Goal: Information Seeking & Learning: Learn about a topic

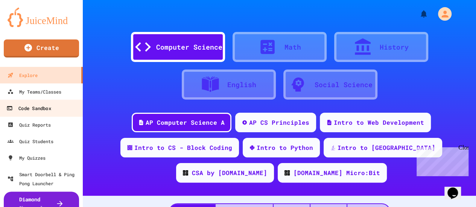
scroll to position [15, 0]
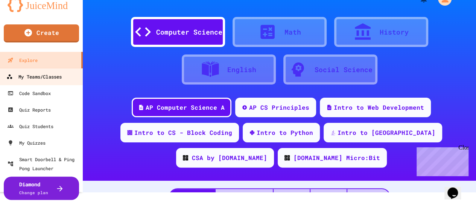
click at [43, 77] on div "My Teams/Classes" at bounding box center [33, 76] width 55 height 9
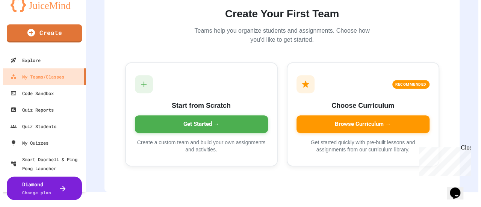
scroll to position [104, 0]
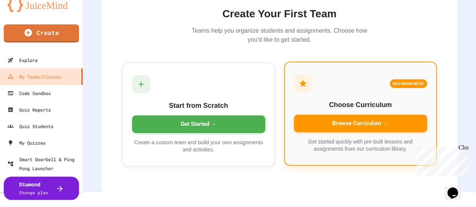
click at [320, 117] on div "Browse Curriculum →" at bounding box center [360, 124] width 133 height 18
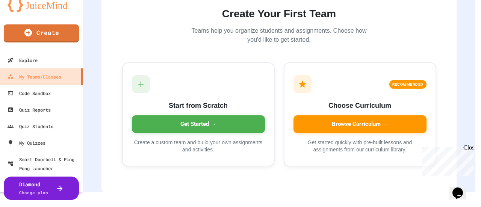
scroll to position [111, 0]
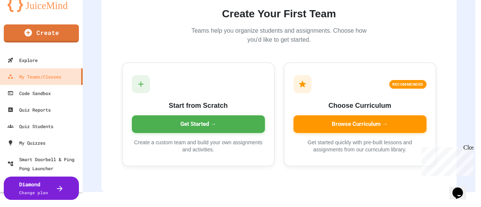
scroll to position [0, 0]
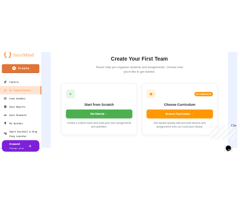
scroll to position [0, 0]
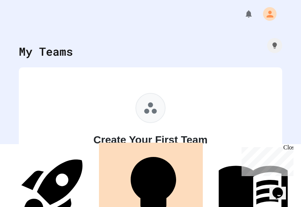
click at [132, 191] on link "Quizzes" at bounding box center [152, 193] width 92 height 95
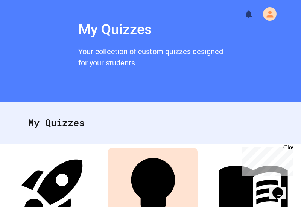
scroll to position [68, 0]
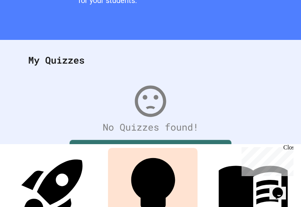
click at [90, 151] on icon at bounding box center [89, 157] width 11 height 12
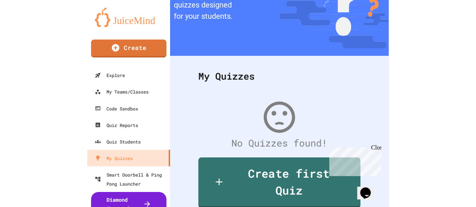
scroll to position [77, 0]
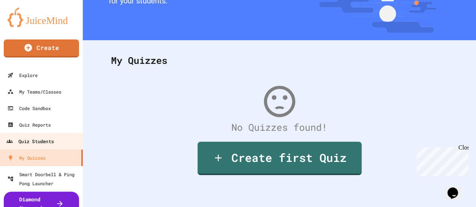
click at [37, 139] on div "Quiz Students" at bounding box center [29, 141] width 47 height 9
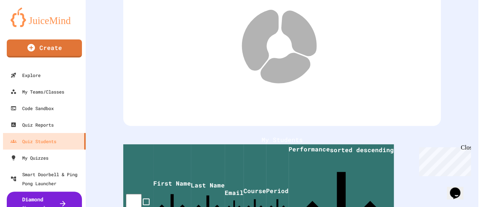
scroll to position [150, 0]
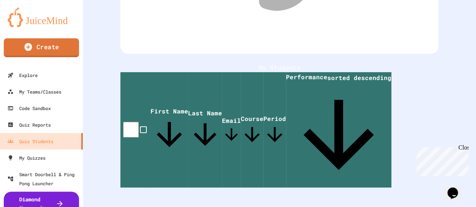
click at [30, 44] on icon at bounding box center [28, 47] width 8 height 8
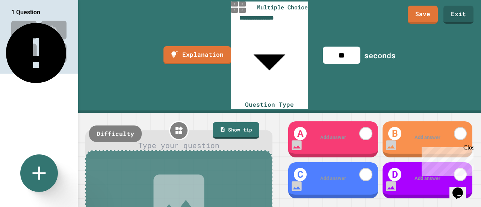
click at [245, 9] on body "**********" at bounding box center [240, 103] width 481 height 207
type input "**********"
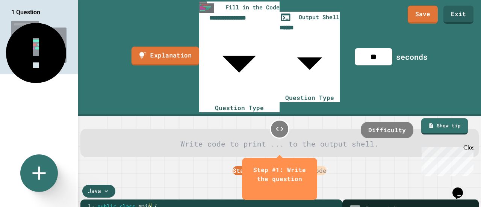
click at [153, 47] on link "Explanation" at bounding box center [166, 56] width 68 height 19
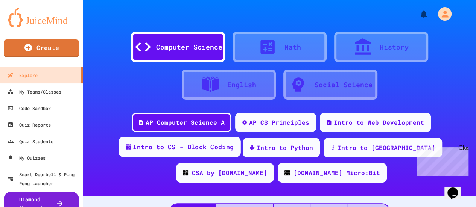
click at [192, 151] on div "Intro to CS - Block Coding" at bounding box center [183, 146] width 101 height 9
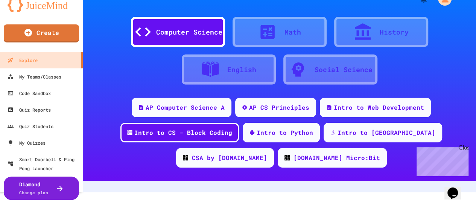
click at [364, 163] on div "AP Computer Science A AP CS Principles Intro to Web Development Intro to CS - B…" at bounding box center [279, 136] width 393 height 76
